Goal: Information Seeking & Learning: Check status

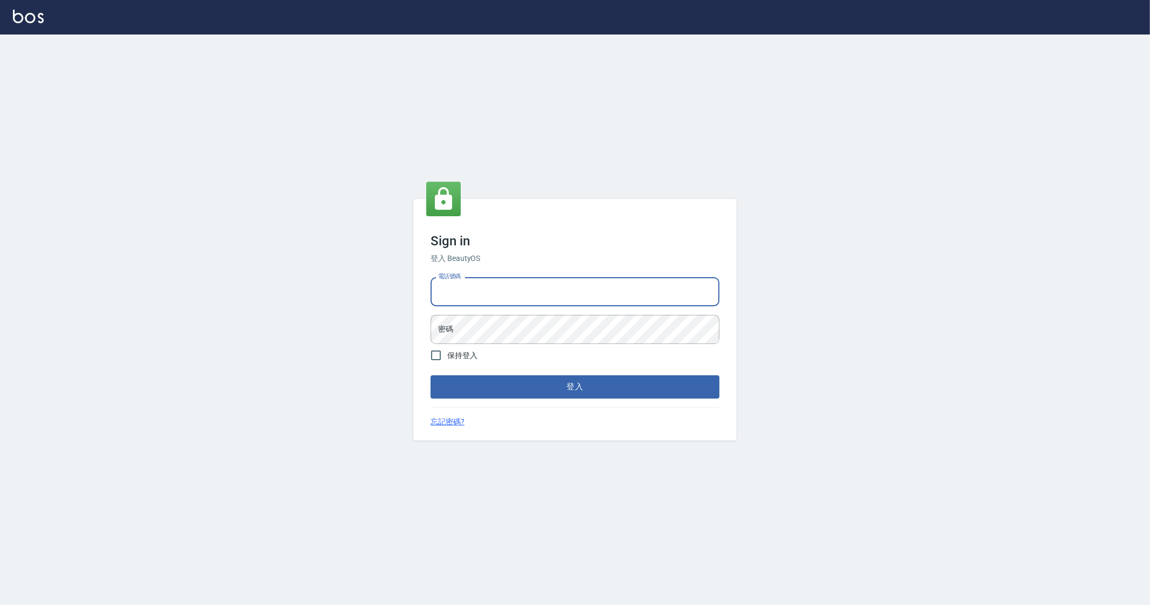
type input "0912345"
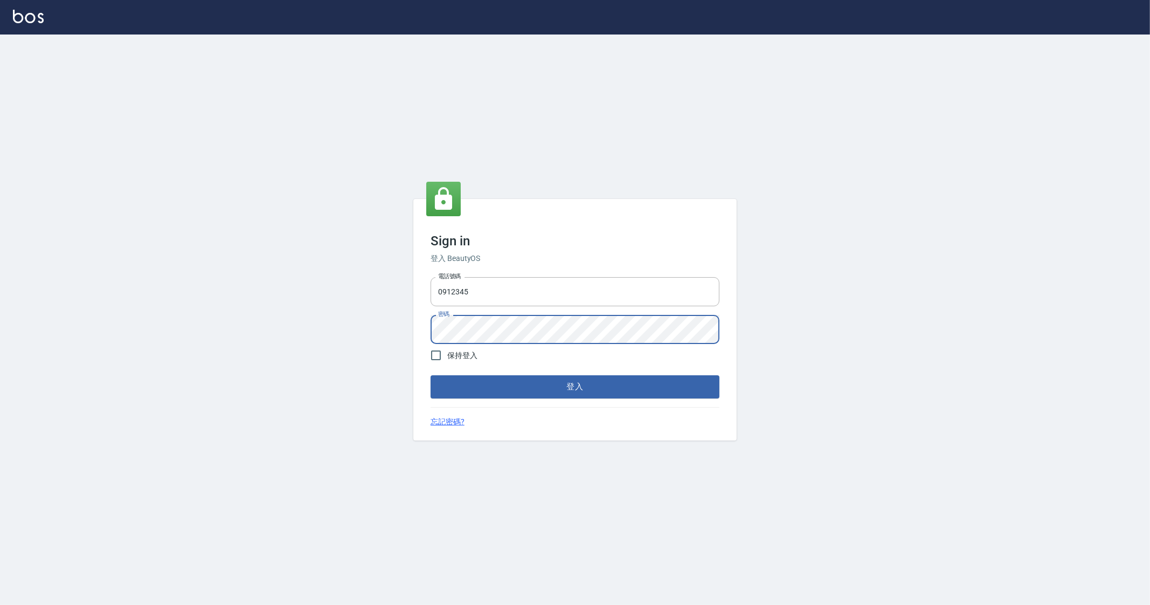
click at [431, 375] on button "登入" at bounding box center [575, 386] width 289 height 23
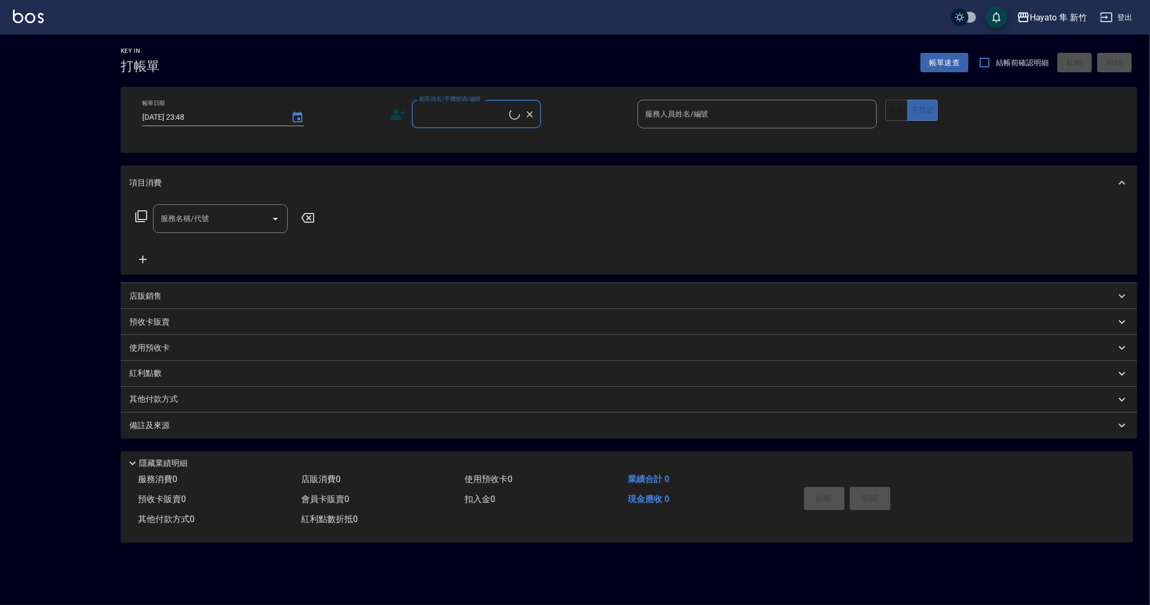
checkbox input "true"
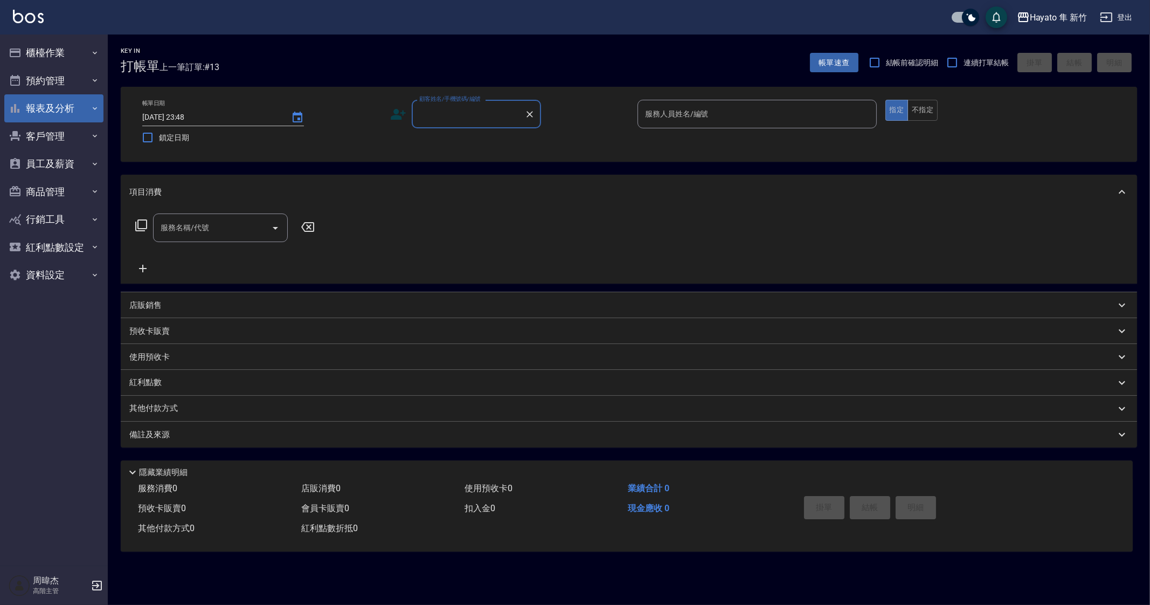
click at [56, 112] on button "報表及分析" at bounding box center [53, 108] width 99 height 28
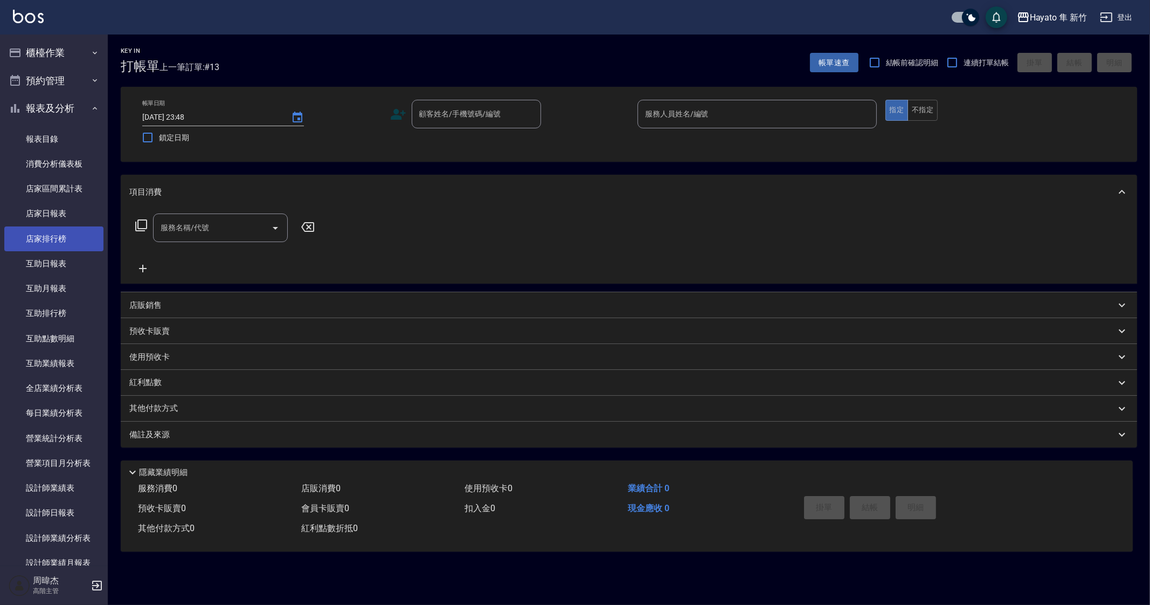
click at [56, 229] on link "店家排行榜" at bounding box center [53, 238] width 99 height 25
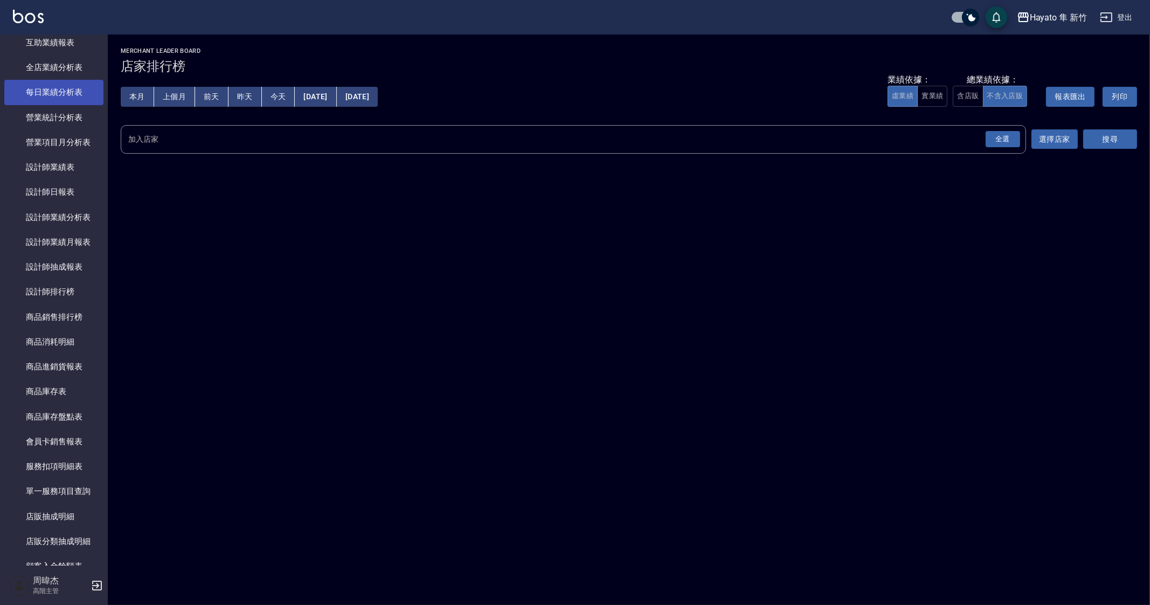
scroll to position [337, 0]
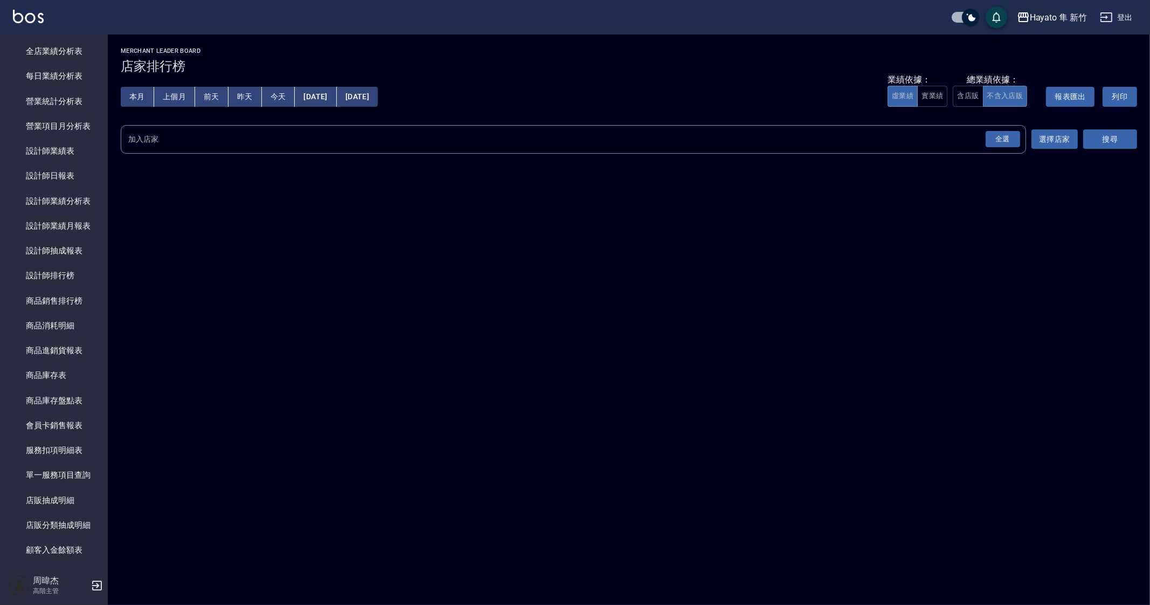
click at [1043, 23] on div "Hayato 隼 新竹" at bounding box center [1058, 17] width 57 height 13
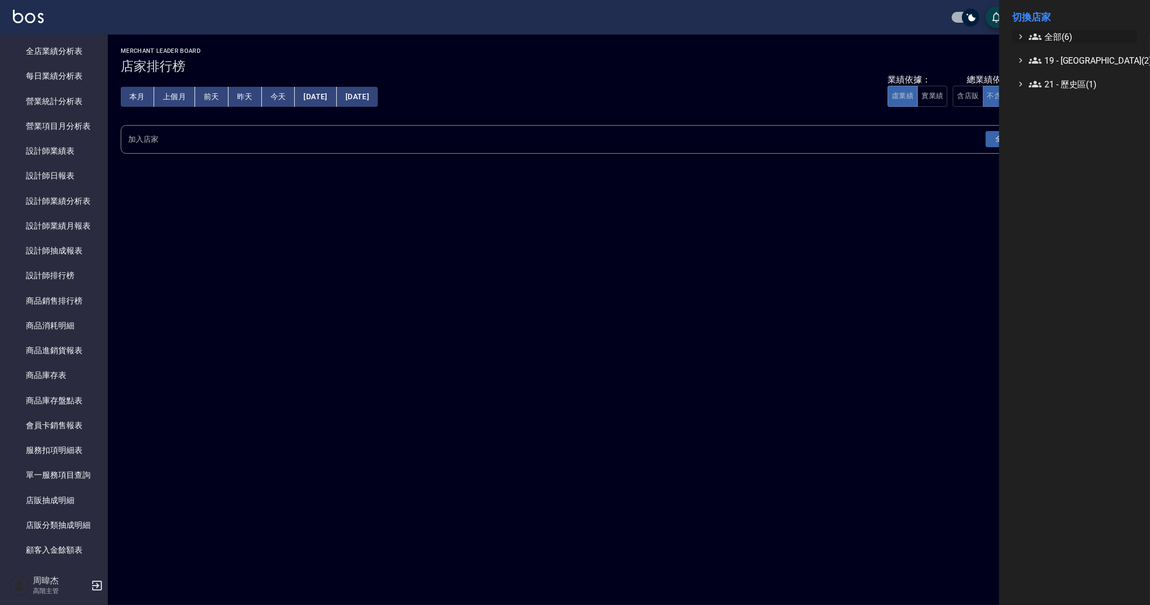
click at [1045, 36] on span "全部(6)" at bounding box center [1081, 36] width 104 height 13
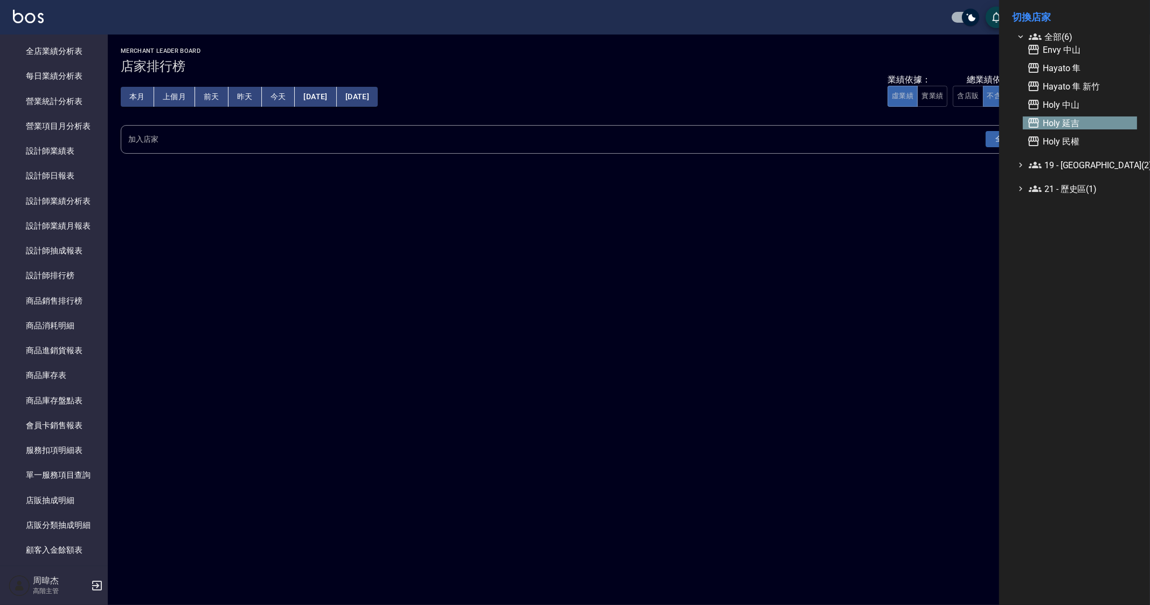
click at [1080, 116] on span "Holy 延吉" at bounding box center [1081, 122] width 106 height 13
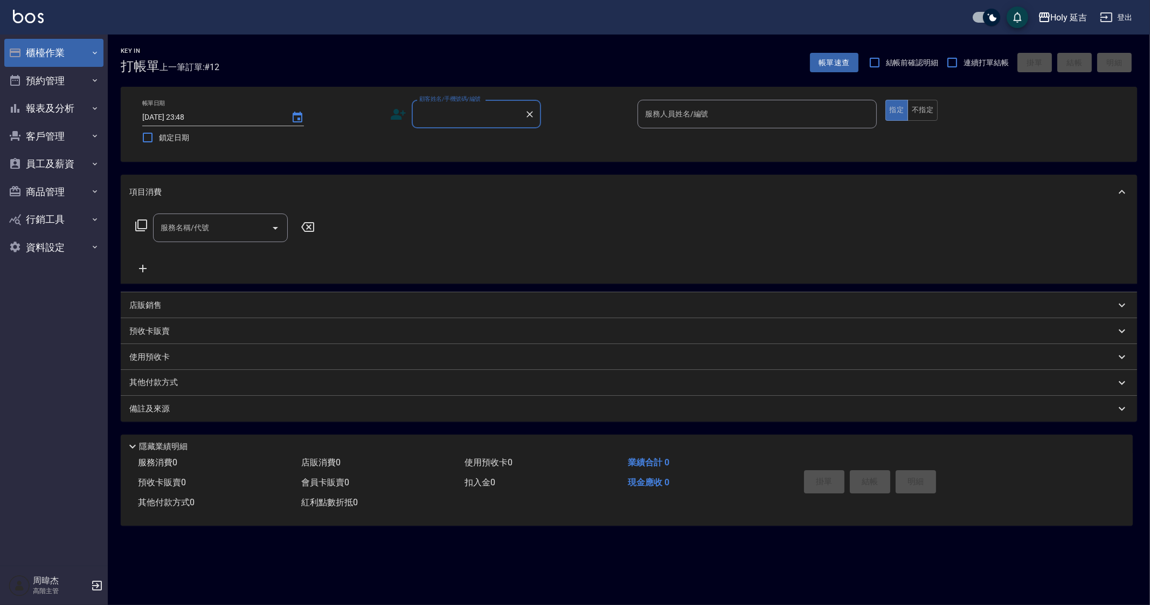
click at [87, 51] on button "櫃檯作業" at bounding box center [53, 53] width 99 height 28
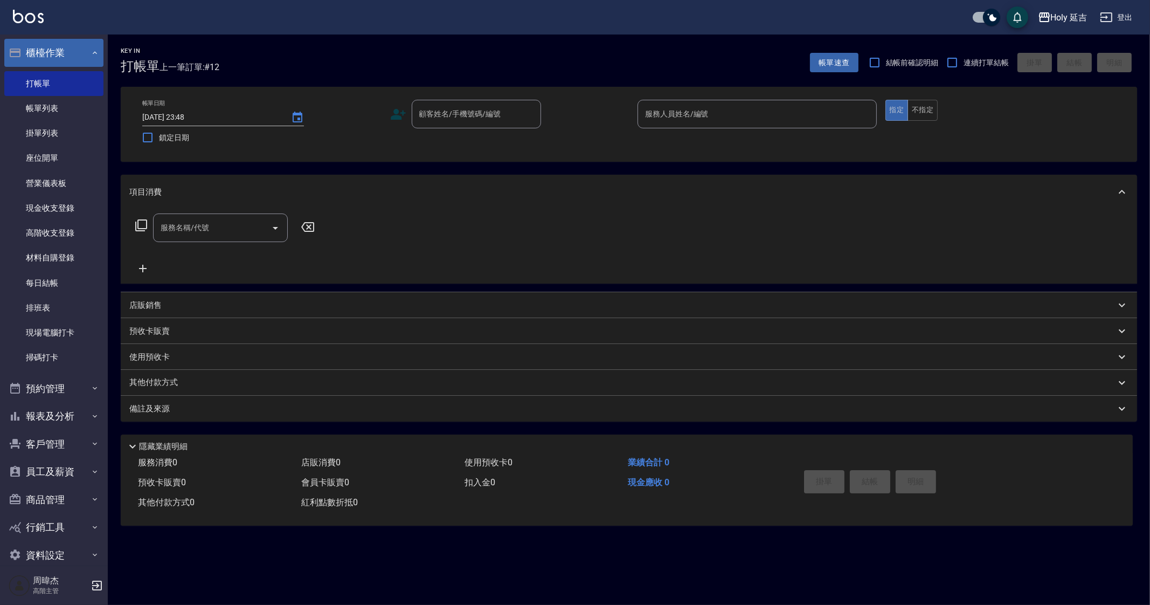
click at [73, 61] on button "櫃檯作業" at bounding box center [53, 53] width 99 height 28
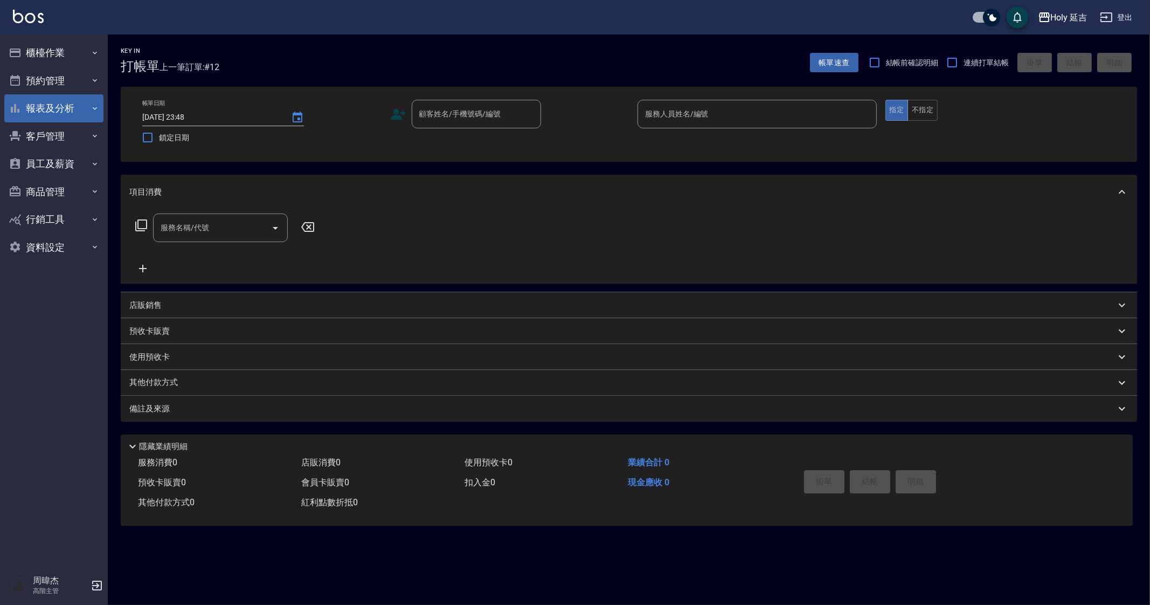
click at [69, 116] on button "報表及分析" at bounding box center [53, 108] width 99 height 28
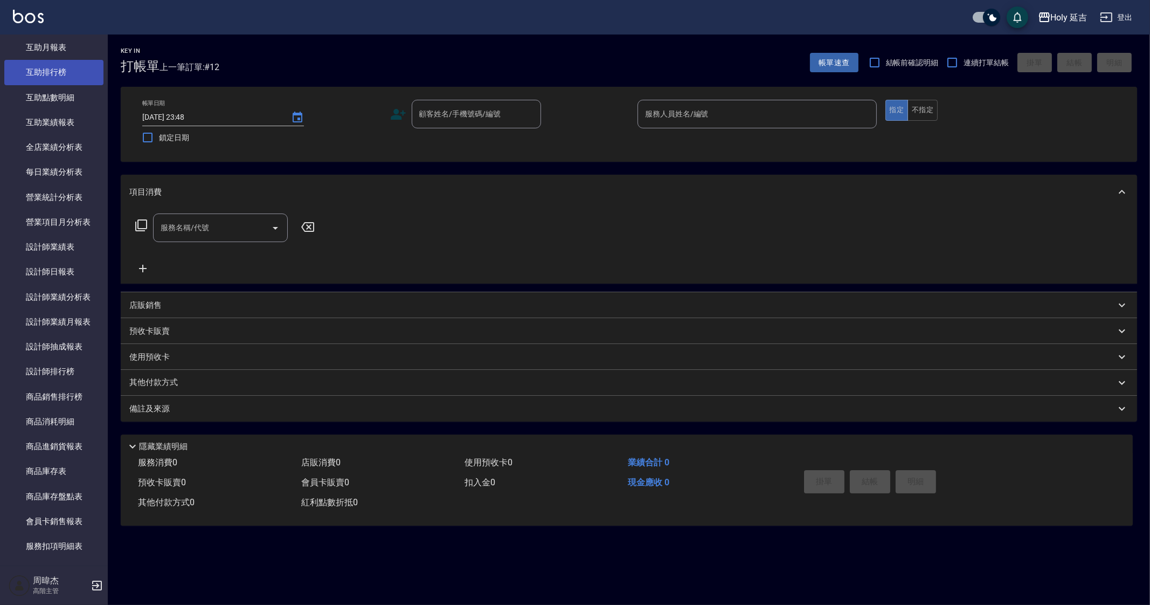
scroll to position [269, 0]
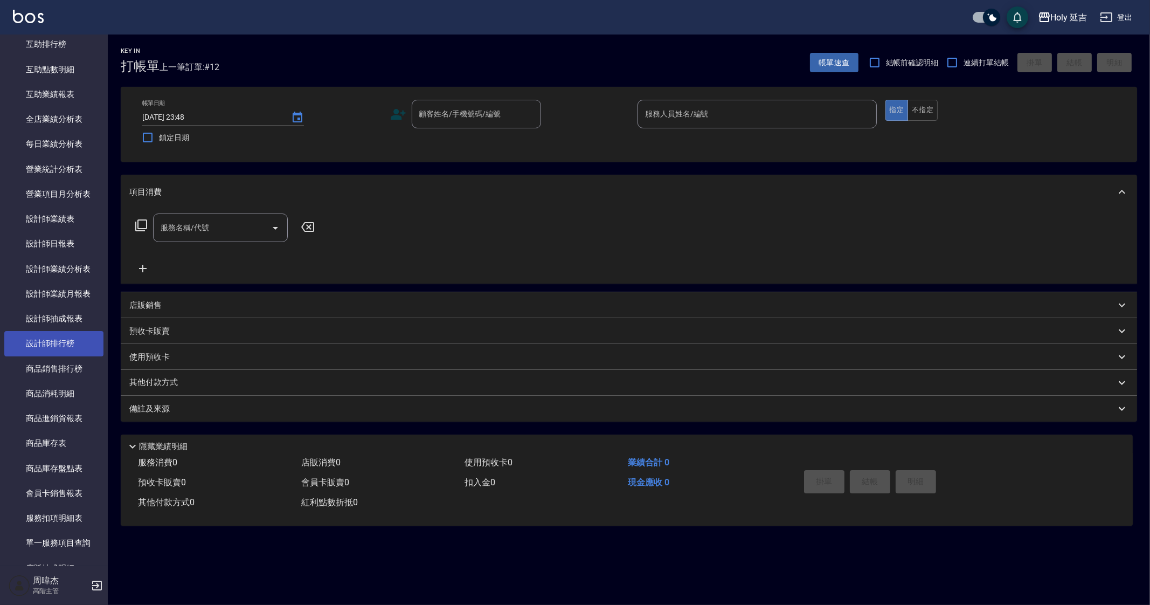
click at [82, 342] on link "設計師排行榜" at bounding box center [53, 343] width 99 height 25
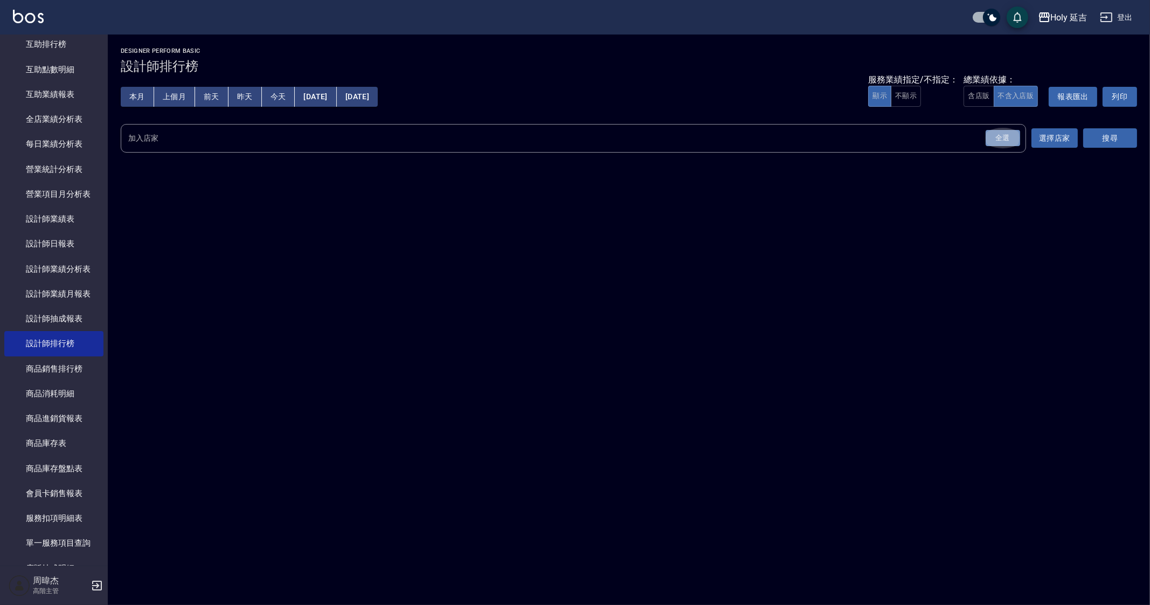
click at [1011, 139] on div "全選" at bounding box center [1003, 138] width 35 height 17
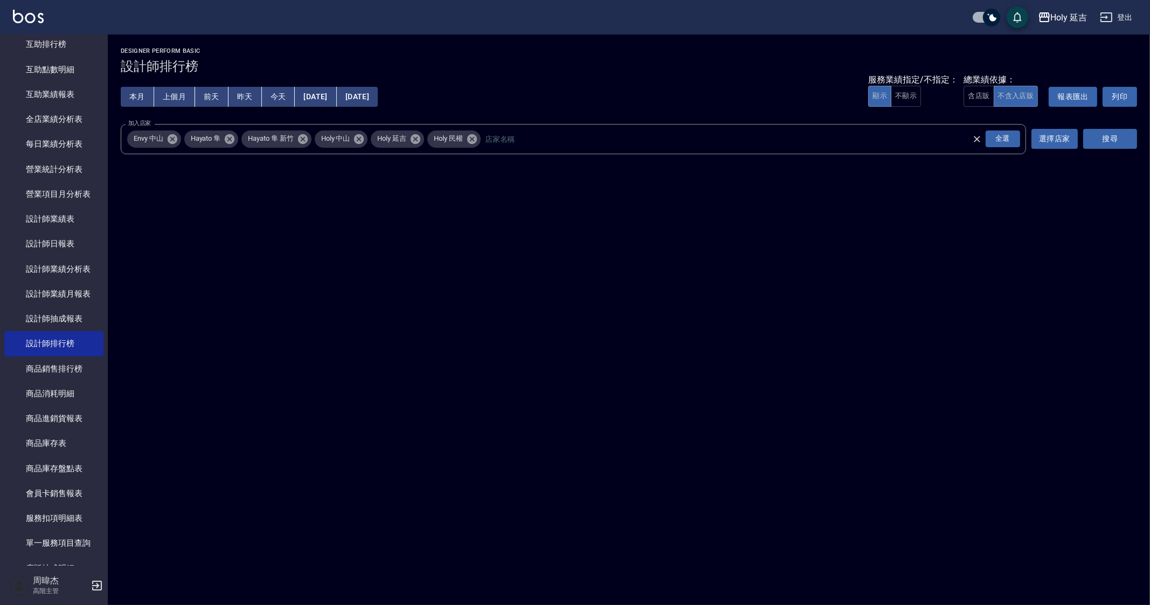
click at [1088, 129] on button "搜尋" at bounding box center [1111, 139] width 54 height 20
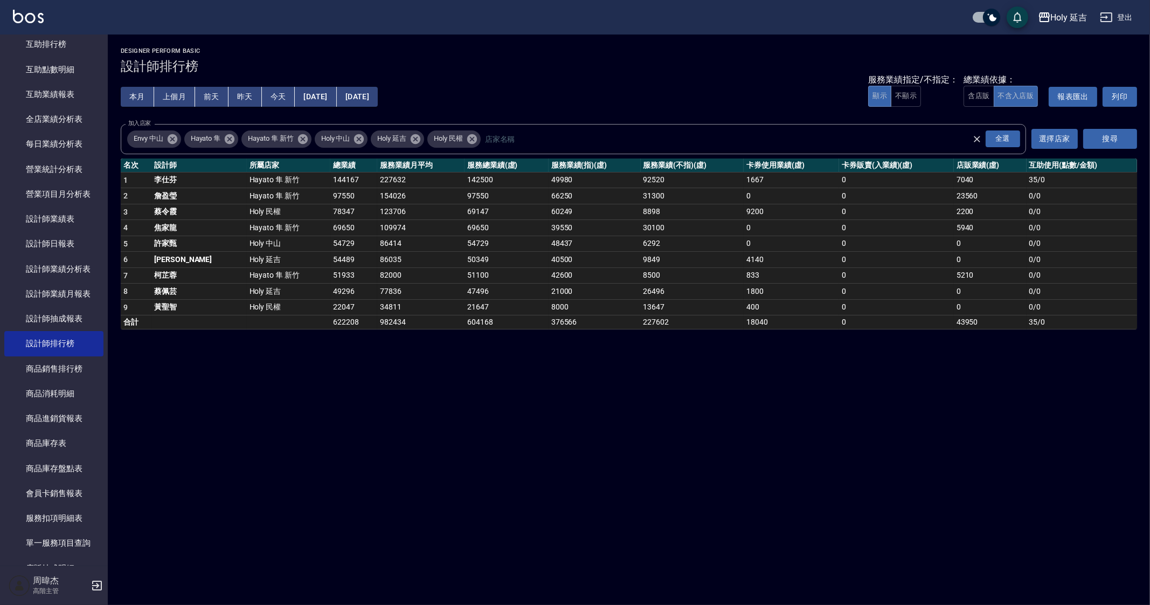
click at [181, 93] on button "上個月" at bounding box center [174, 97] width 41 height 20
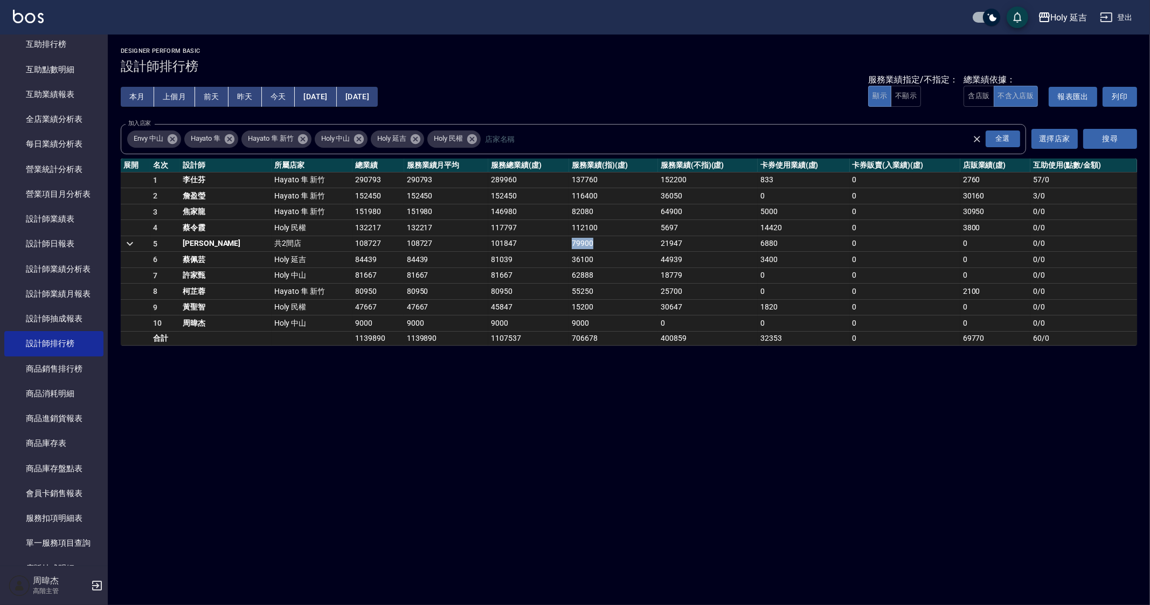
drag, startPoint x: 530, startPoint y: 243, endPoint x: 667, endPoint y: 253, distance: 136.7
click at [636, 245] on tr "5 [PERSON_NAME] 共2間店 108727 108727 101847 79900 21947 6880 0 0 0 / 0" at bounding box center [629, 244] width 1017 height 16
click at [946, 460] on div "Holy 延吉 [DATE] - [DATE] 設計師排行榜 列印時間： [DATE][PHONE_NUMBER]:49 Designer Perform B…" at bounding box center [575, 302] width 1150 height 605
